Goal: Transaction & Acquisition: Purchase product/service

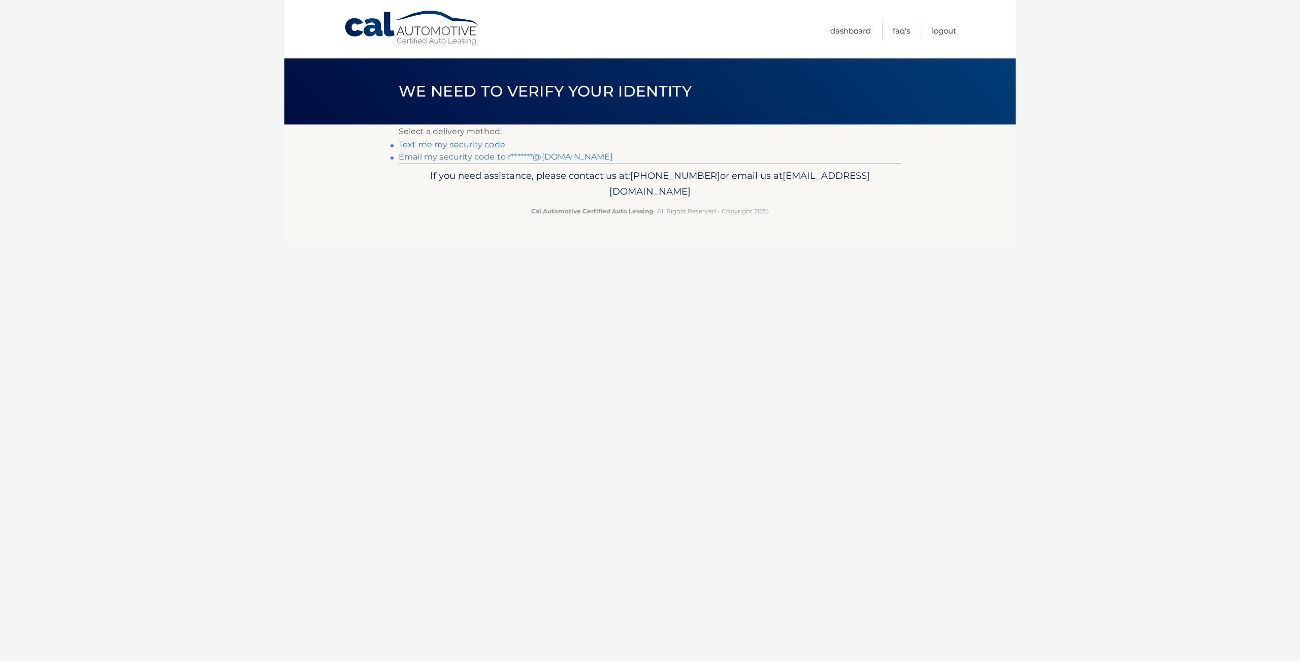
click at [461, 160] on link "Email my security code to r*******@gmail.com" at bounding box center [506, 157] width 214 height 10
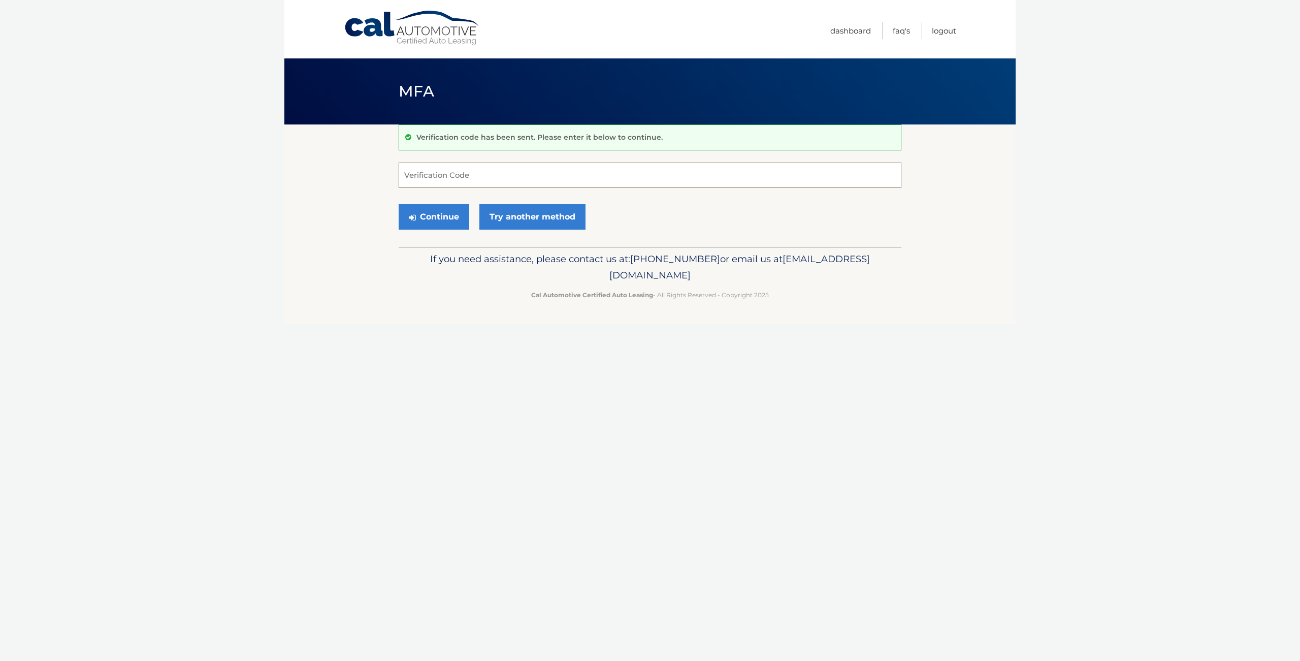
click at [516, 178] on input "Verification Code" at bounding box center [650, 174] width 503 height 25
type input "990189"
click at [448, 218] on button "Continue" at bounding box center [434, 216] width 71 height 25
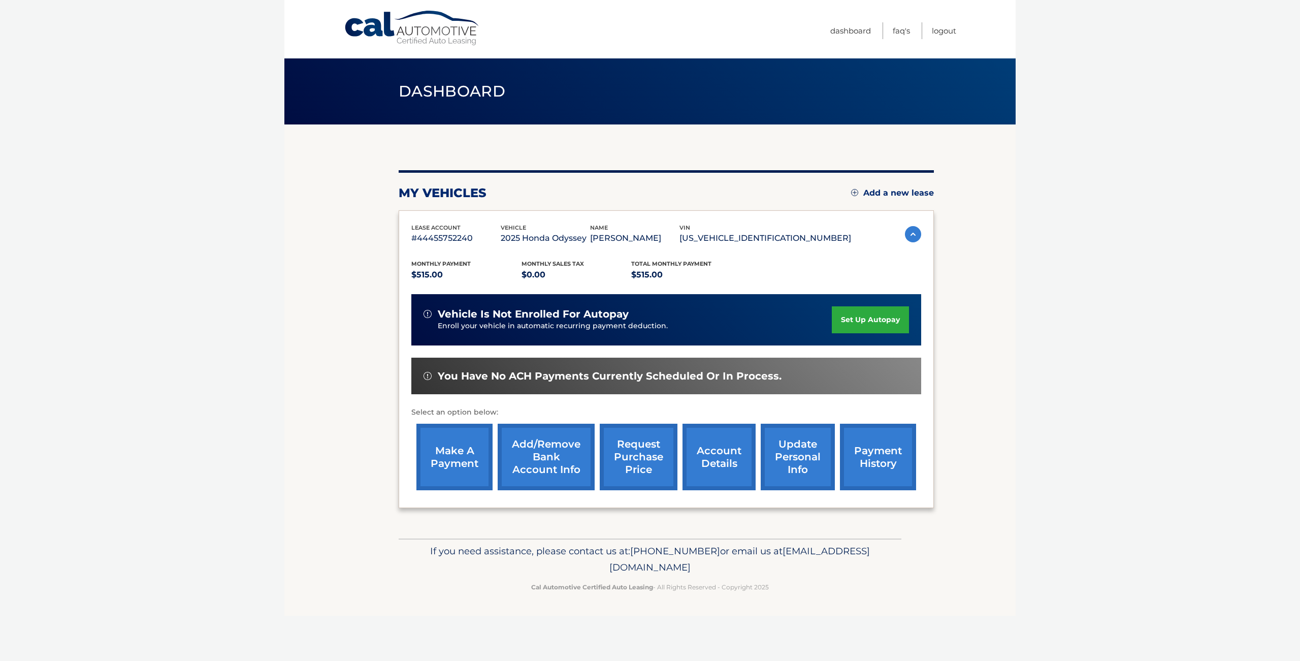
click at [457, 451] on link "make a payment" at bounding box center [454, 456] width 76 height 67
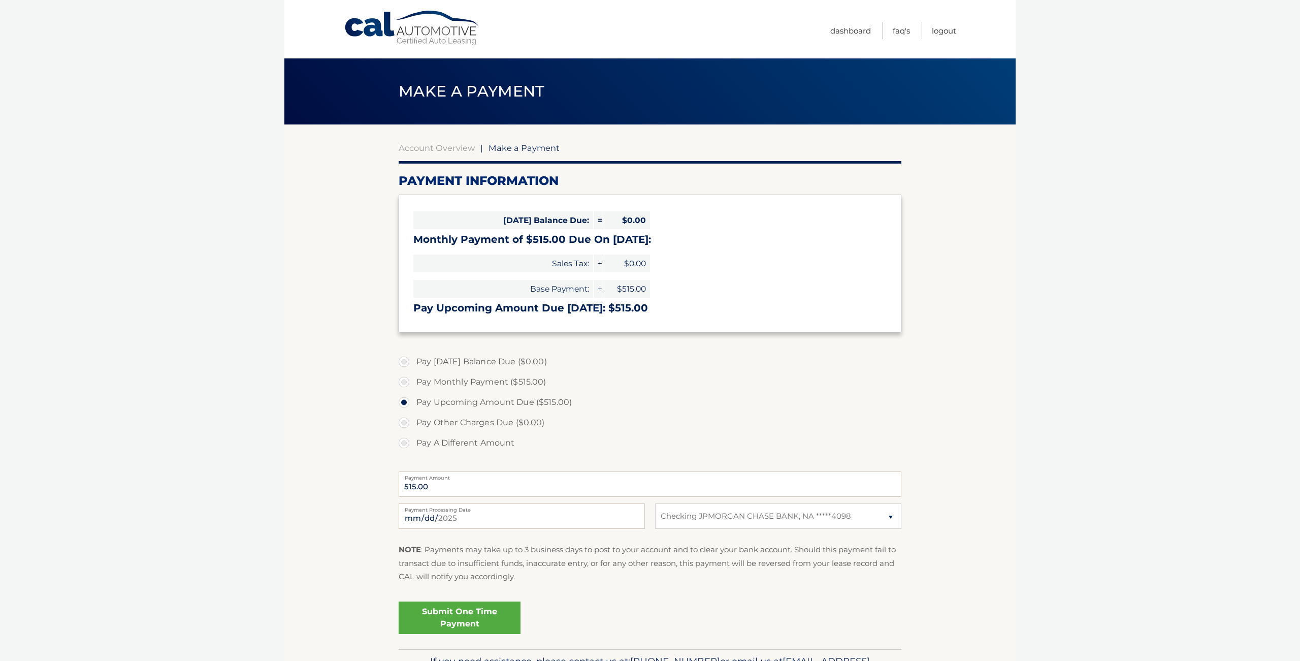
select select "ZWQxZWFhYTctZjE2MS00ODRmLTg5ZmYtOWU0M2NiZmVjOTY2"
click at [501, 616] on link "Submit One Time Payment" at bounding box center [460, 617] width 122 height 32
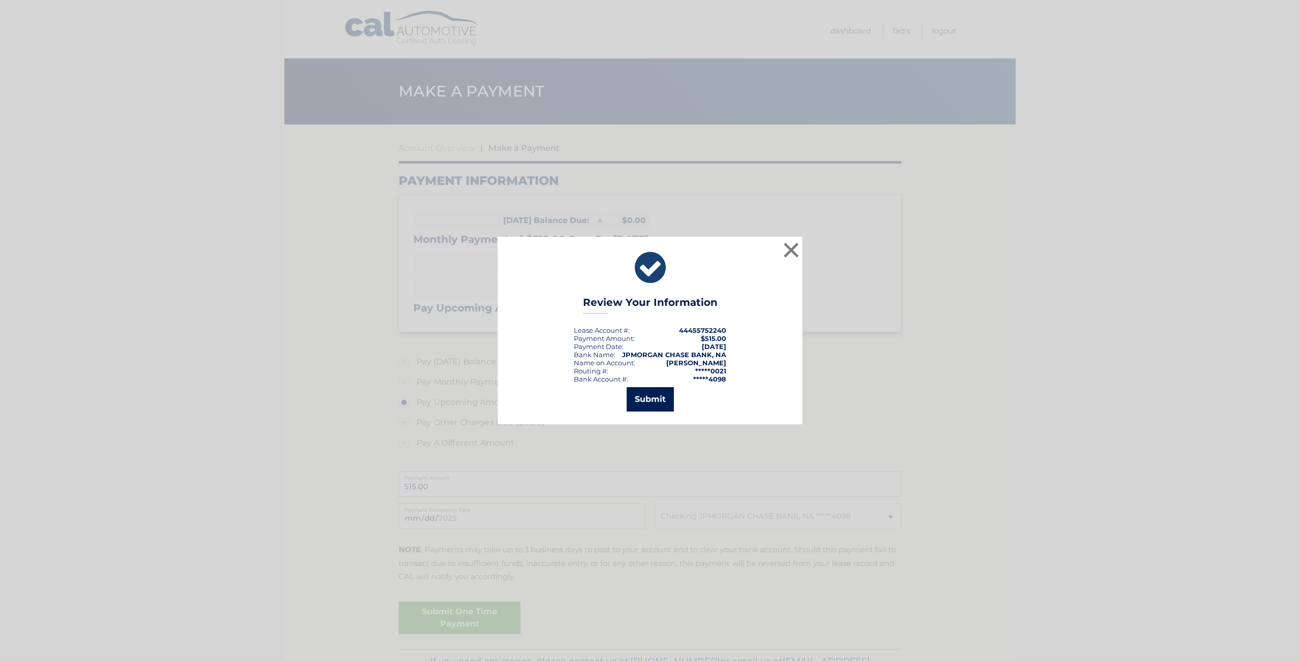
click at [657, 398] on button "Submit" at bounding box center [650, 399] width 47 height 24
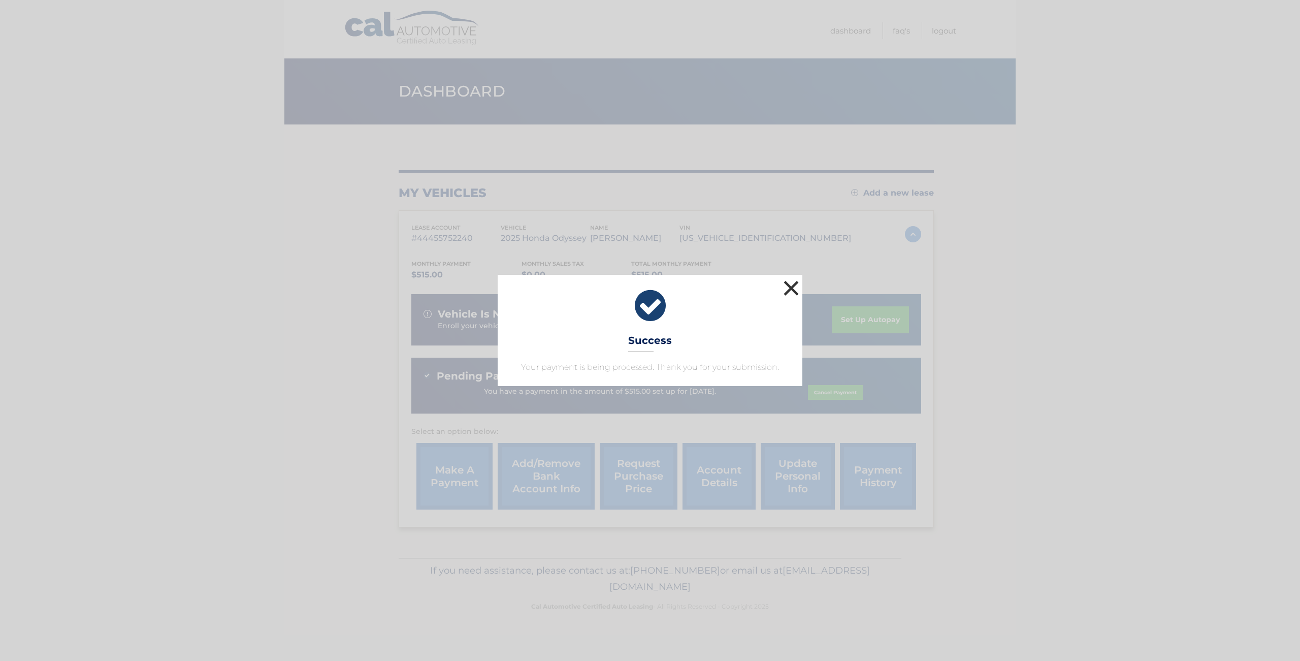
click at [796, 291] on button "×" at bounding box center [791, 288] width 20 height 20
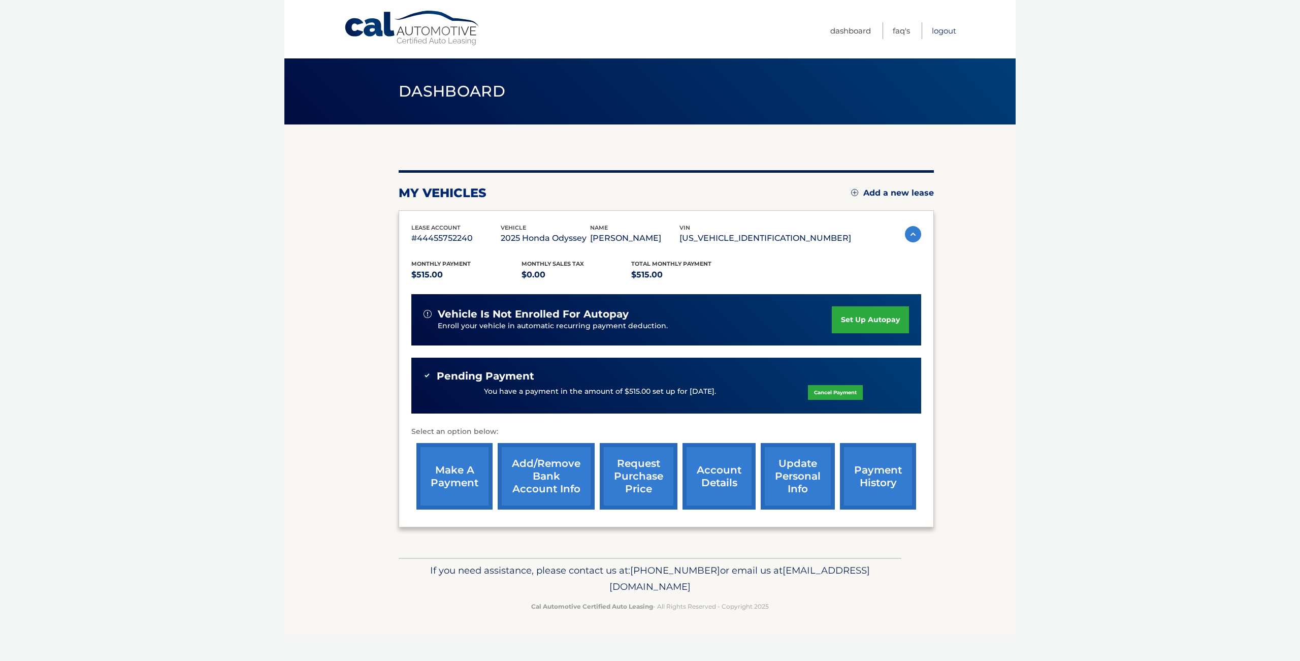
click at [938, 32] on link "Logout" at bounding box center [944, 30] width 24 height 17
